Goal: Task Accomplishment & Management: Use online tool/utility

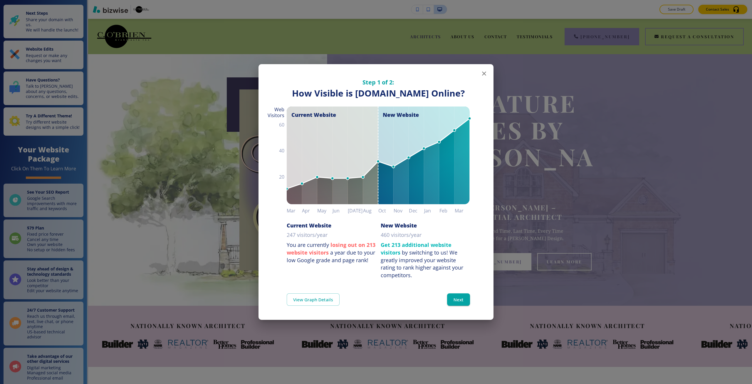
click at [625, 82] on div "Step 1 of 2: How Visible are You Online? How Visible is [DOMAIN_NAME] Online? C…" at bounding box center [376, 192] width 752 height 384
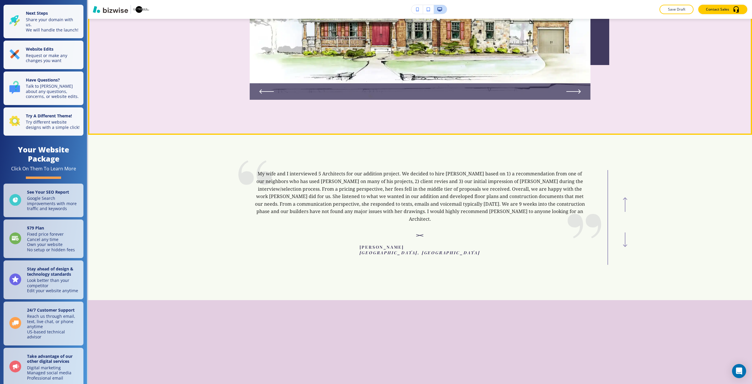
scroll to position [2175, 0]
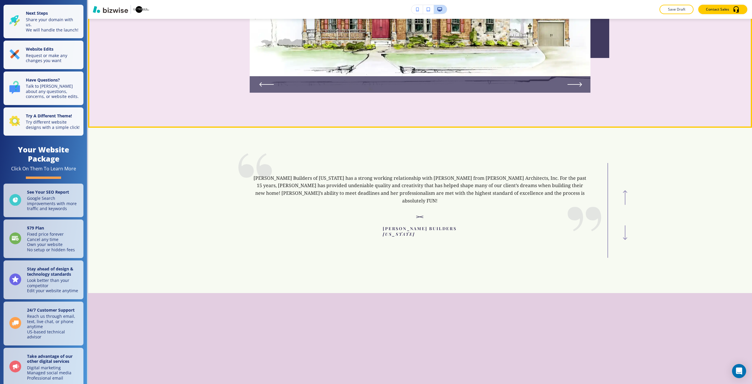
click at [575, 86] on icon "Next Slide" at bounding box center [575, 84] width 15 height 5
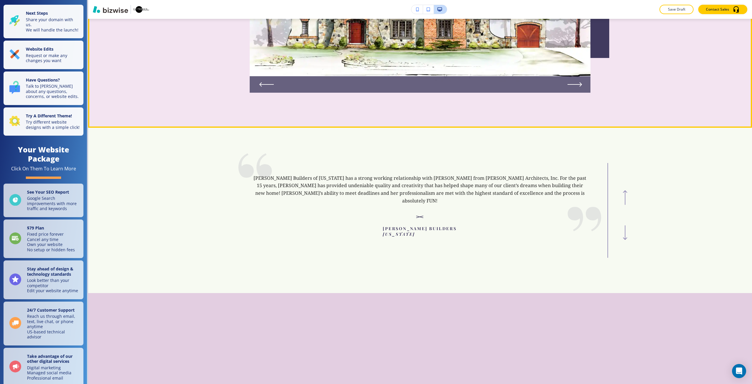
click at [575, 84] on icon "Next Slide" at bounding box center [575, 84] width 14 height 0
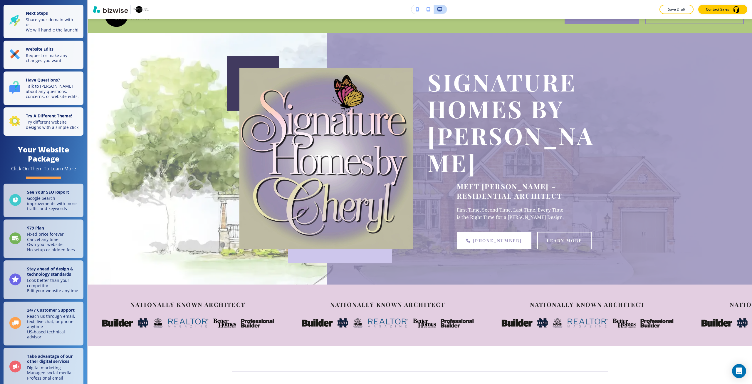
scroll to position [0, 0]
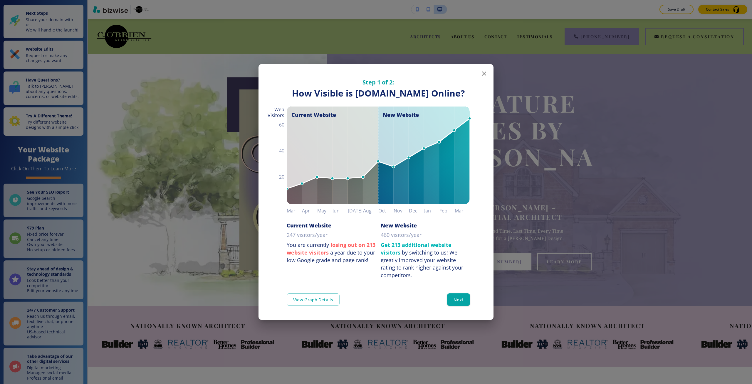
click at [631, 119] on div "Step 1 of 2: How Visible are You Online? How Visible is [DOMAIN_NAME] Online? C…" at bounding box center [376, 192] width 752 height 384
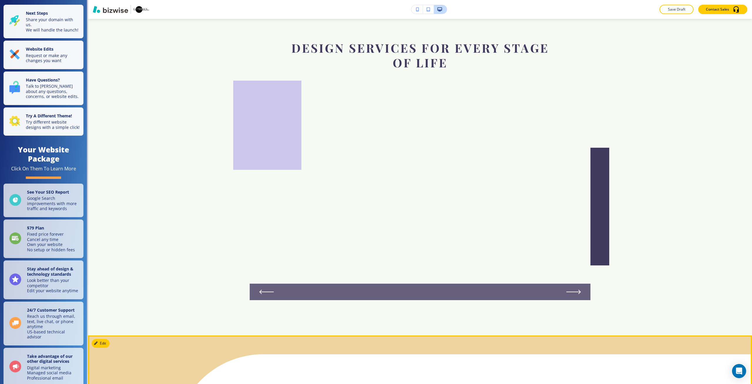
scroll to position [852, 0]
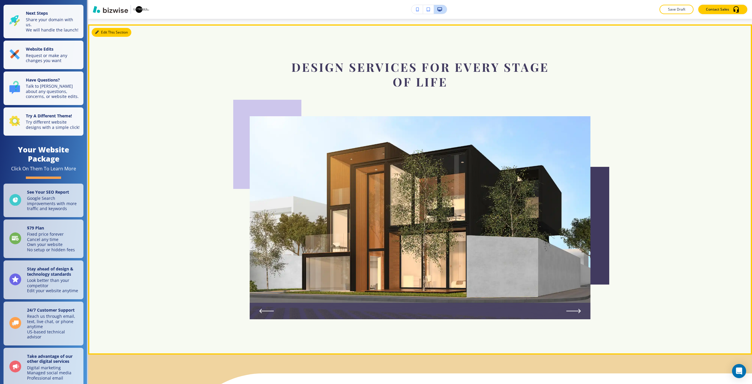
click at [103, 37] on button "Edit This Section" at bounding box center [112, 32] width 40 height 9
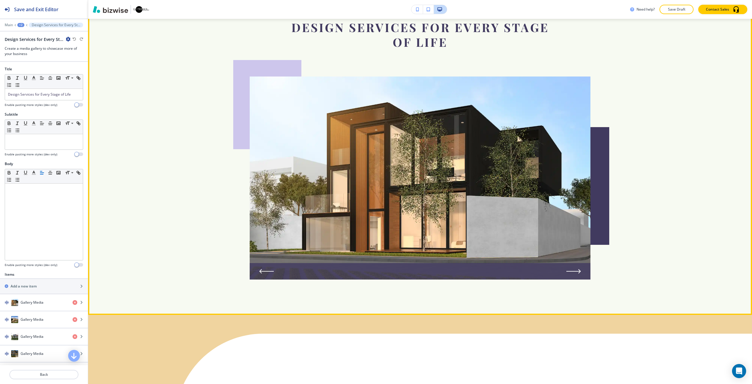
scroll to position [909, 0]
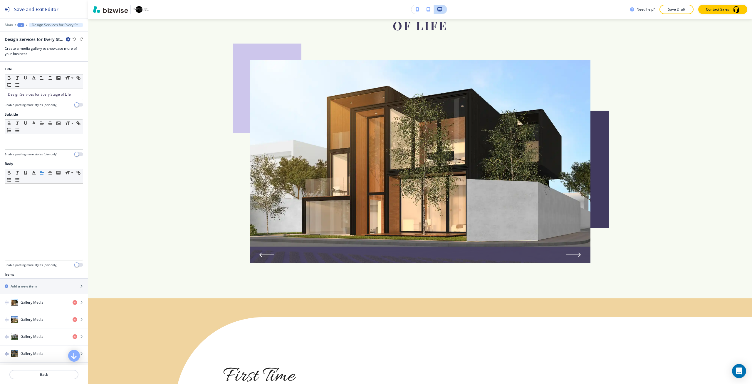
click at [22, 24] on div "+2" at bounding box center [20, 25] width 7 height 4
click at [31, 45] on p "ARCHITECTS" at bounding box center [36, 44] width 30 height 5
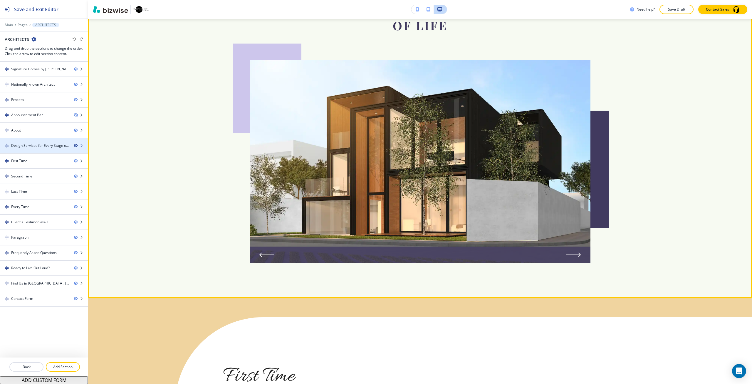
click at [75, 145] on icon "button" at bounding box center [76, 146] width 4 height 4
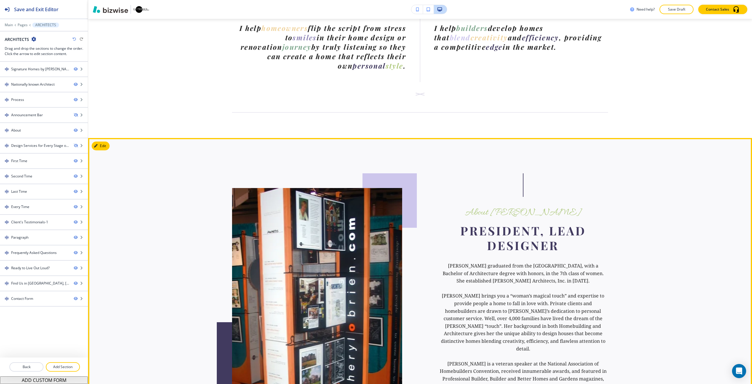
scroll to position [379, 0]
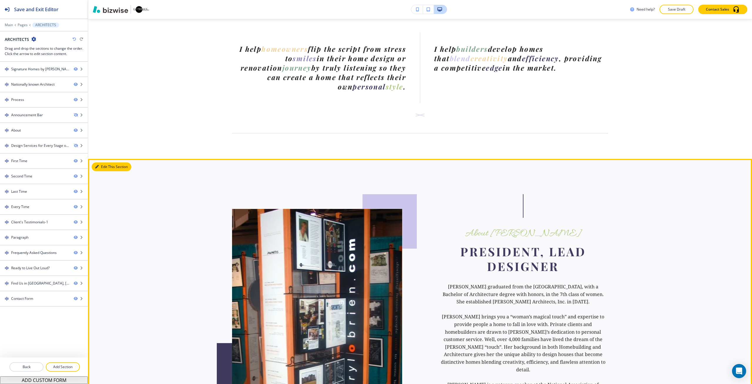
click at [102, 162] on button "Edit This Section" at bounding box center [112, 166] width 40 height 9
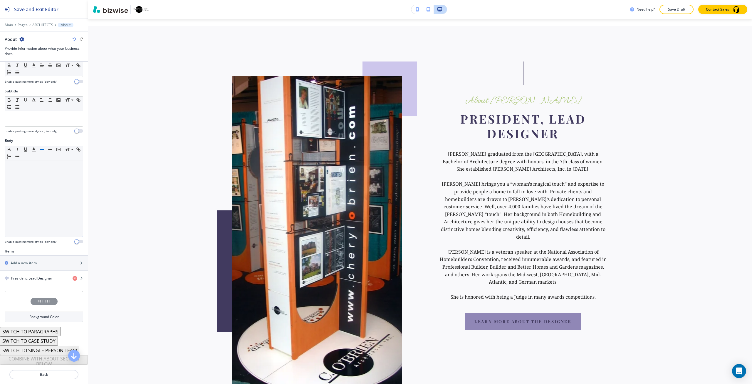
scroll to position [25, 0]
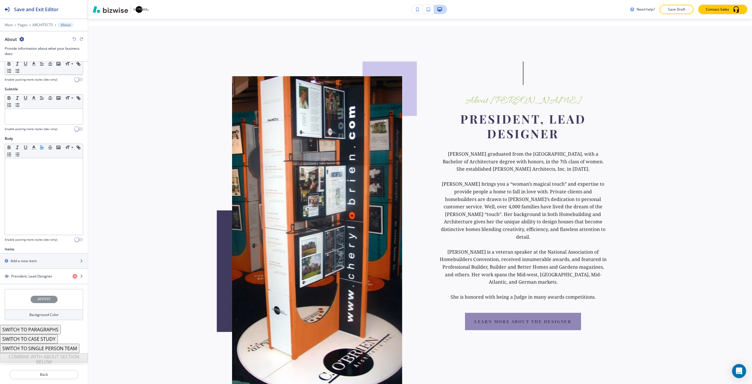
click at [31, 297] on div "#FFFFFF" at bounding box center [44, 298] width 27 height 7
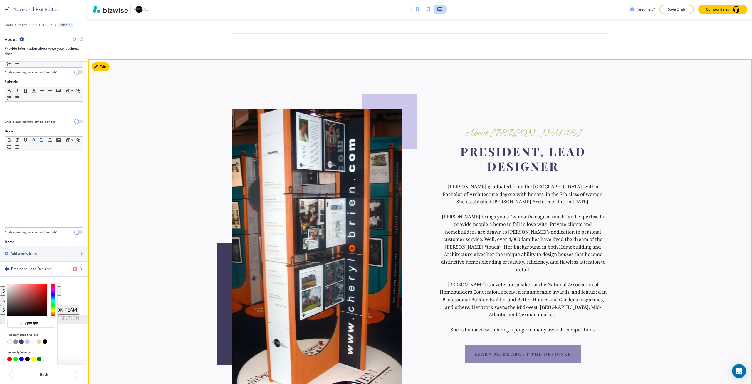
scroll to position [394, 0]
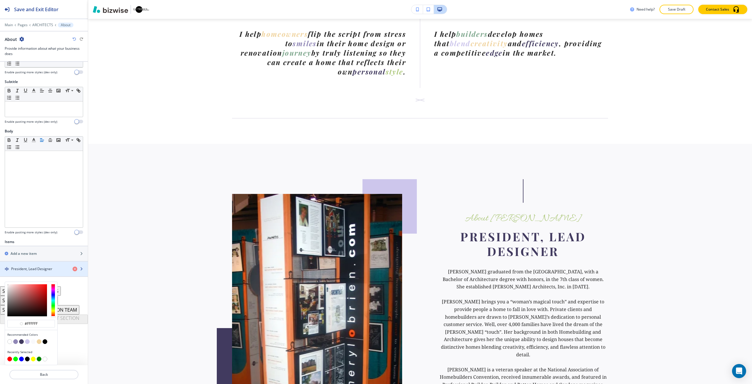
click at [24, 269] on div "President, Lead Designer" at bounding box center [44, 268] width 88 height 15
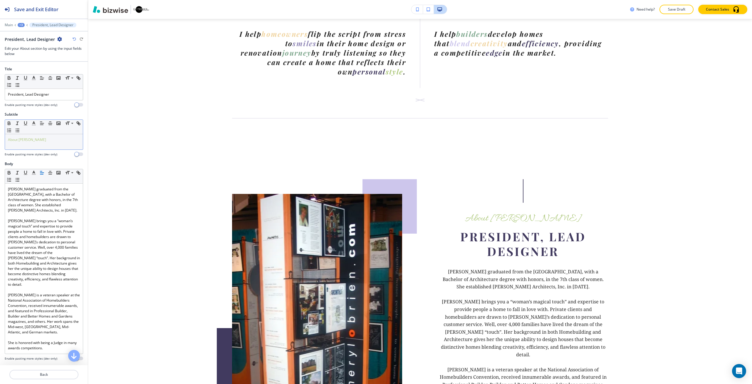
click at [24, 141] on span "About [PERSON_NAME]" at bounding box center [27, 139] width 38 height 5
click at [34, 123] on line "button" at bounding box center [33, 123] width 1 height 0
click at [62, 169] on input "#afc97e" at bounding box center [61, 167] width 21 height 5
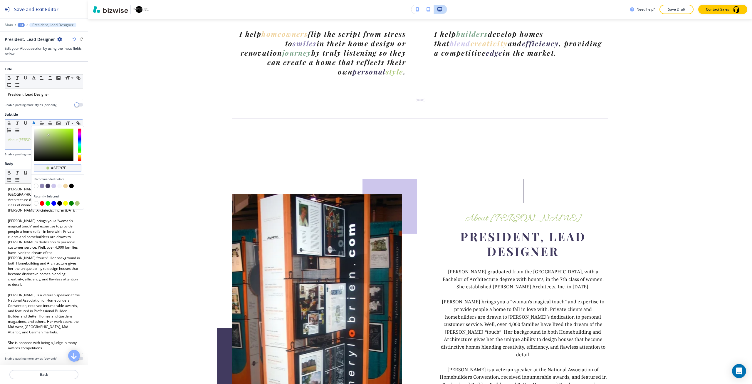
click at [62, 169] on input "#afc97e" at bounding box center [61, 167] width 21 height 5
click at [31, 376] on p "Back" at bounding box center [44, 374] width 68 height 5
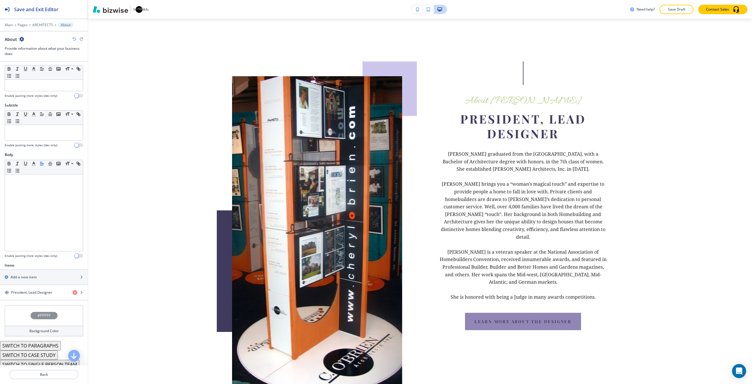
scroll to position [25, 0]
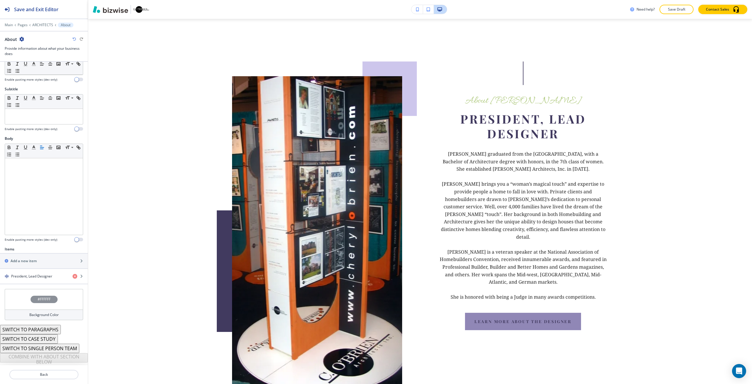
click at [26, 290] on div "#FFFFFF" at bounding box center [44, 299] width 78 height 21
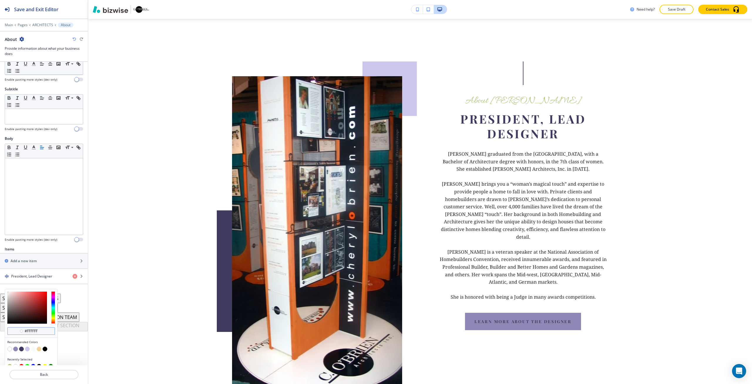
scroll to position [0, 0]
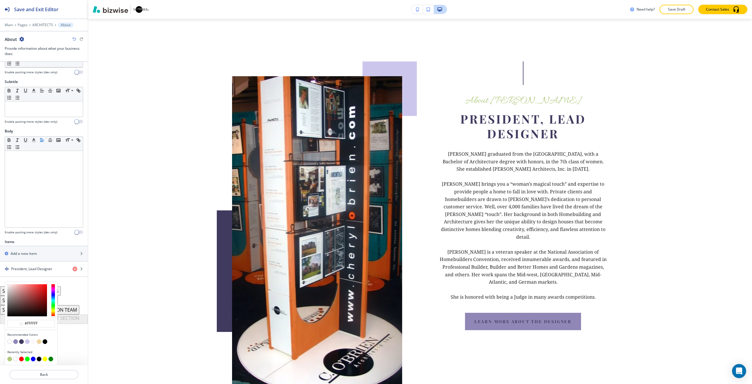
click at [11, 357] on button "button" at bounding box center [9, 358] width 5 height 5
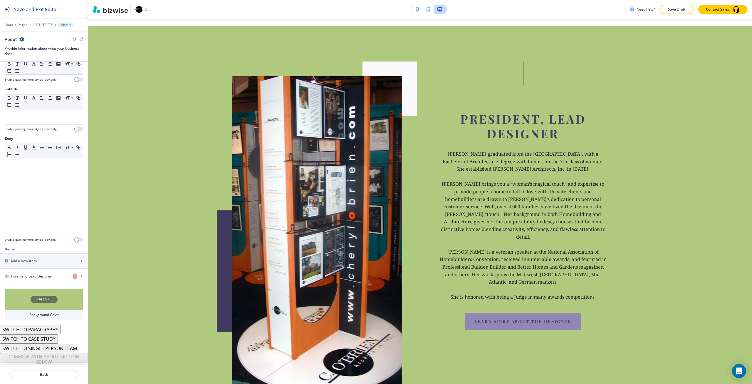
scroll to position [25, 0]
click at [16, 288] on div "Items Add a new item President, Lead Designer" at bounding box center [44, 267] width 88 height 42
click at [15, 295] on div "#AFC97E" at bounding box center [44, 299] width 78 height 21
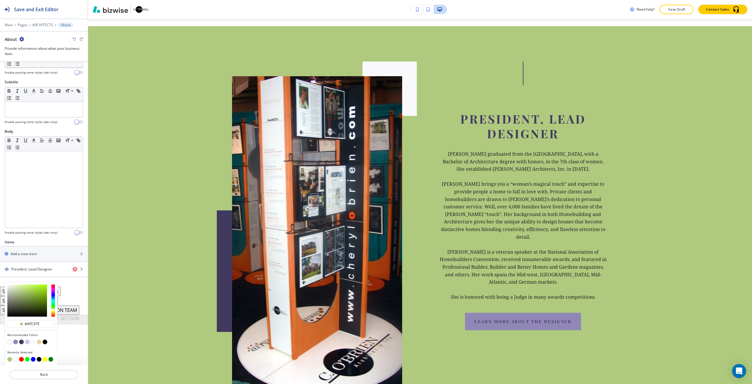
scroll to position [33, 0]
click at [19, 285] on div at bounding box center [27, 300] width 40 height 32
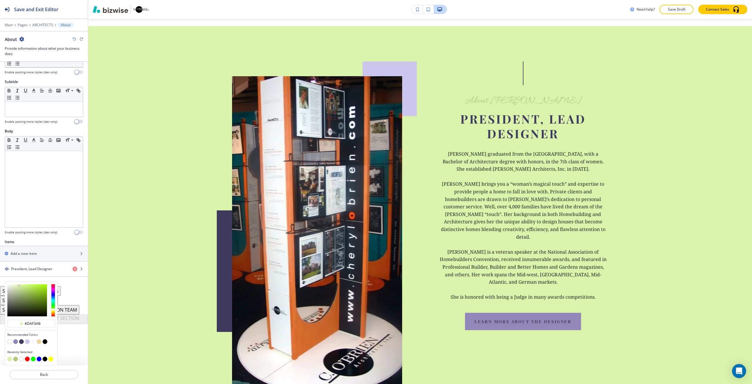
type input "#eef5e1"
click at [11, 285] on div at bounding box center [27, 300] width 40 height 32
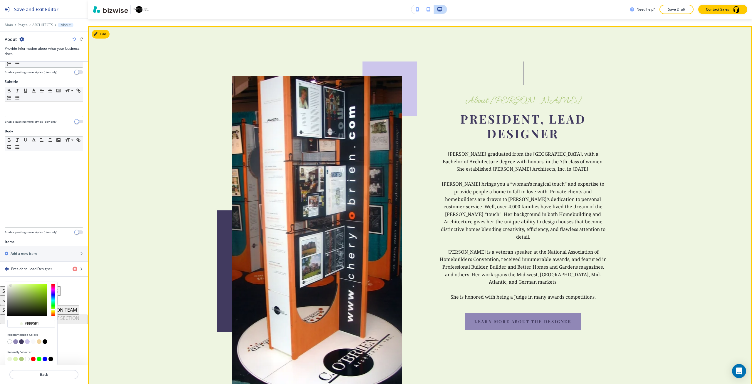
scroll to position [25, 0]
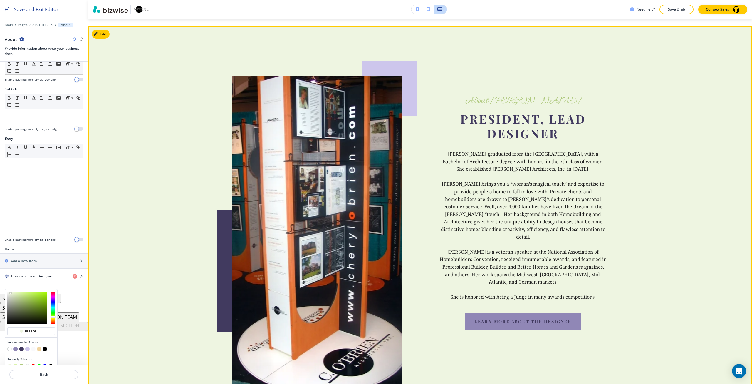
click at [603, 214] on p "[PERSON_NAME] brings you a “woman’s magical touch” and expertise to provide peo…" at bounding box center [523, 210] width 170 height 60
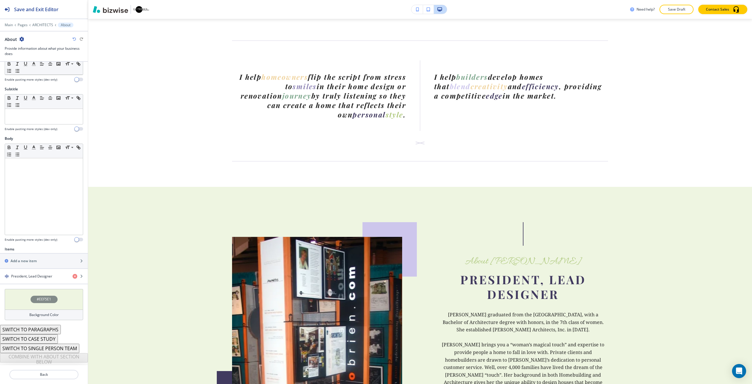
scroll to position [353, 0]
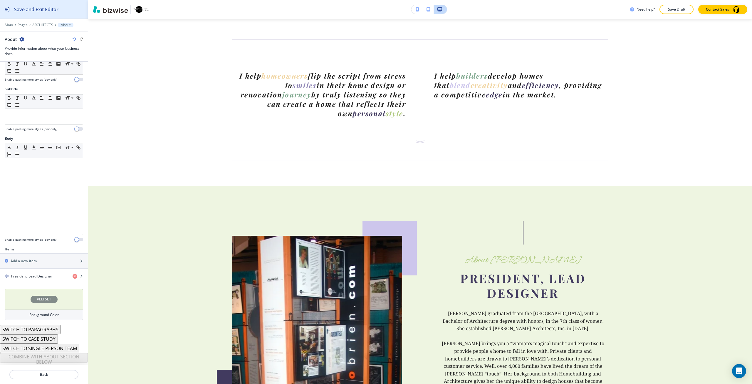
click at [31, 12] on h2 "Save and Exit Editor" at bounding box center [36, 9] width 44 height 7
